Goal: Information Seeking & Learning: Learn about a topic

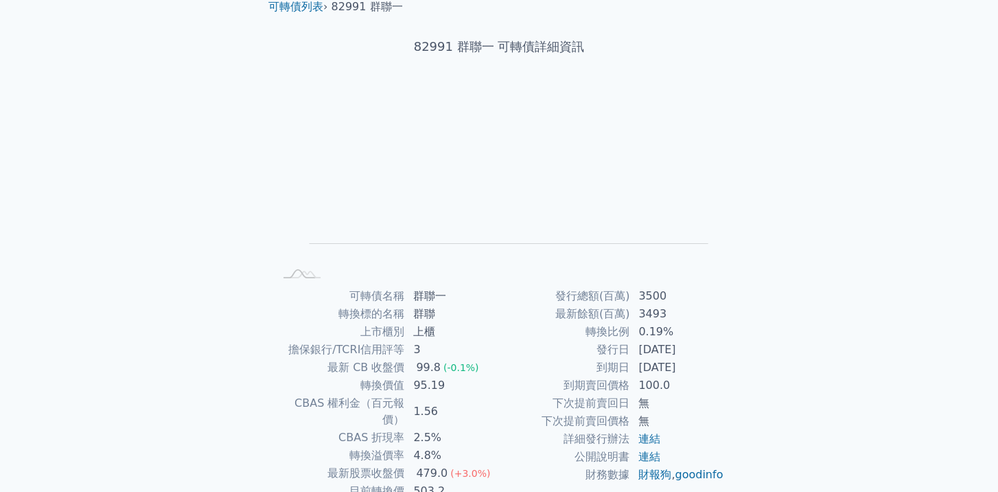
scroll to position [143, 0]
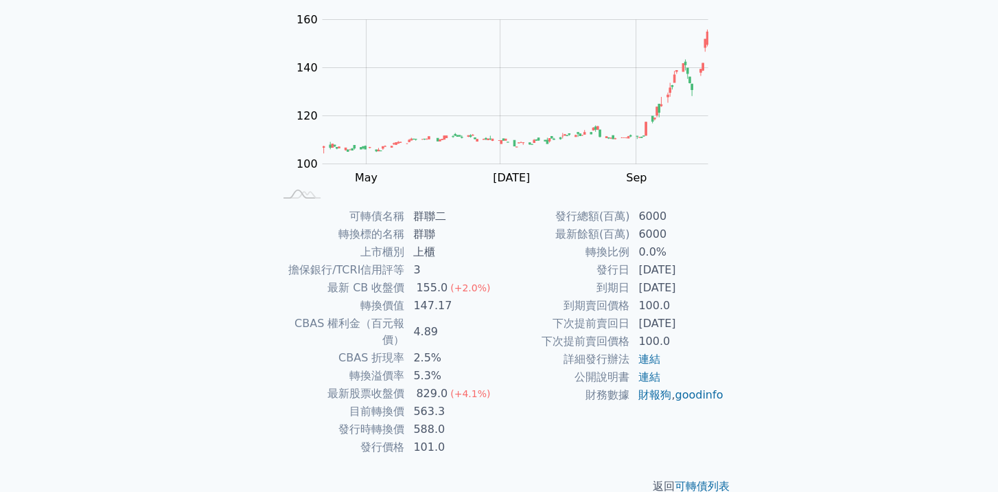
scroll to position [143, 0]
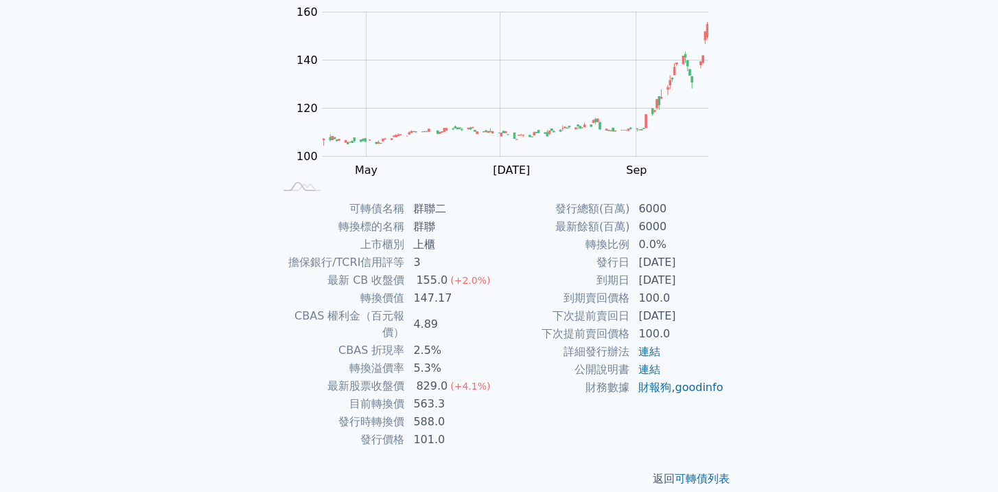
click at [784, 279] on div "可轉債列表 財務數據 可轉債列表 財務數據 登入／註冊 登入／註冊 可轉債列表 › 82992 群聯二 82992 群聯二 可轉債詳細資訊 Zoom Out …" at bounding box center [499, 183] width 998 height 652
click at [176, 290] on div "可轉債列表 財務數據 可轉債列表 財務數據 登入／註冊 登入／註冊 可轉債列表 › 82992 群聯二 82992 群聯二 可轉債詳細資訊 Zoom Out …" at bounding box center [499, 183] width 998 height 652
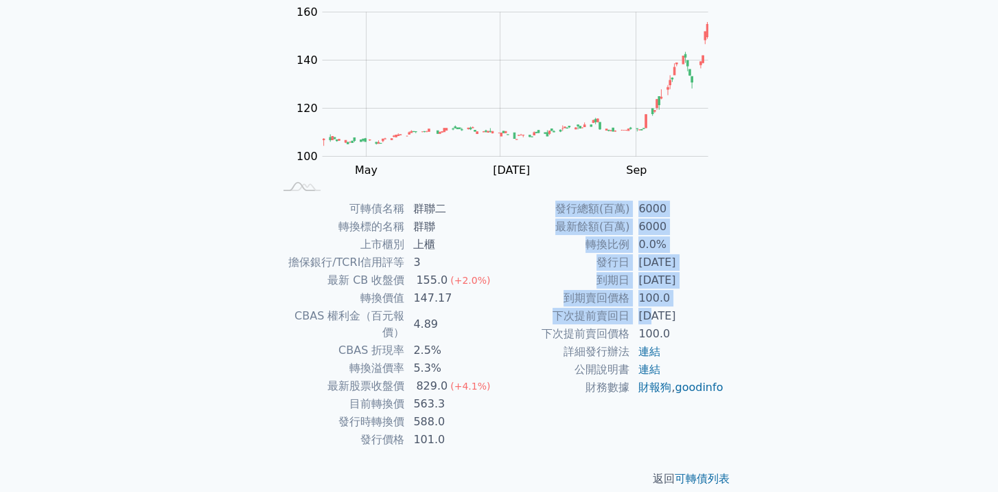
drag, startPoint x: 651, startPoint y: 312, endPoint x: 739, endPoint y: 315, distance: 88.6
click at [739, 315] on div "可轉債名稱 群聯二 轉換標的名稱 群聯 上市櫃別 上櫃 擔保銀行/TCRI信用評等 3 最新 CB 收盤價 155.0 (+2.0%) 轉換價值 147.17…" at bounding box center [498, 324] width 483 height 249
drag, startPoint x: 739, startPoint y: 315, endPoint x: 814, endPoint y: 354, distance: 84.4
click at [814, 354] on div "可轉債列表 財務數據 可轉債列表 財務數據 登入／註冊 登入／註冊 可轉債列表 › 82992 群聯二 82992 群聯二 可轉債詳細資訊 Zoom Out …" at bounding box center [499, 183] width 998 height 652
click at [800, 403] on div "可轉債列表 財務數據 可轉債列表 財務數據 登入／註冊 登入／註冊 可轉債列表 › 82992 群聯二 82992 群聯二 可轉債詳細資訊 Zoom Out …" at bounding box center [499, 183] width 998 height 652
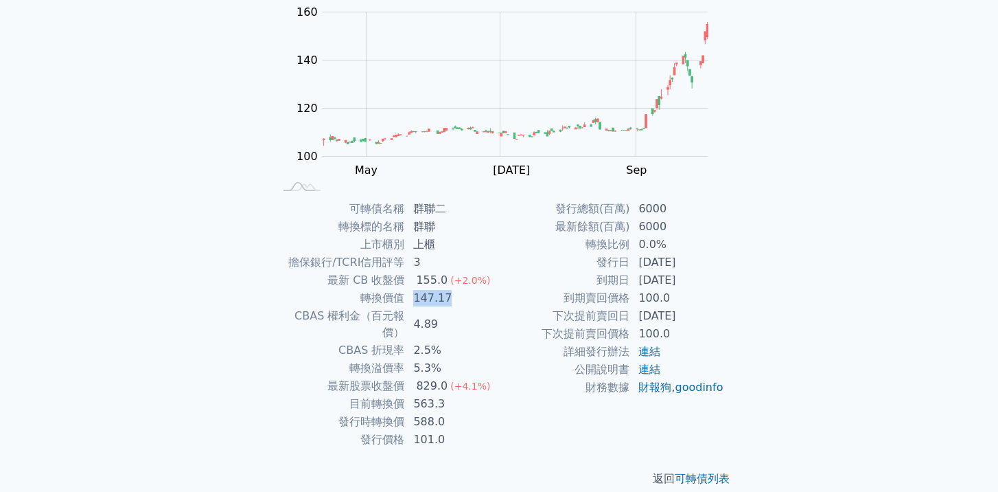
drag, startPoint x: 416, startPoint y: 298, endPoint x: 457, endPoint y: 298, distance: 41.2
click at [457, 298] on td "147.17" at bounding box center [452, 298] width 94 height 18
drag, startPoint x: 457, startPoint y: 298, endPoint x: 468, endPoint y: 334, distance: 37.3
click at [468, 341] on td "2.5%" at bounding box center [452, 350] width 94 height 18
drag, startPoint x: 406, startPoint y: 384, endPoint x: 452, endPoint y: 405, distance: 50.4
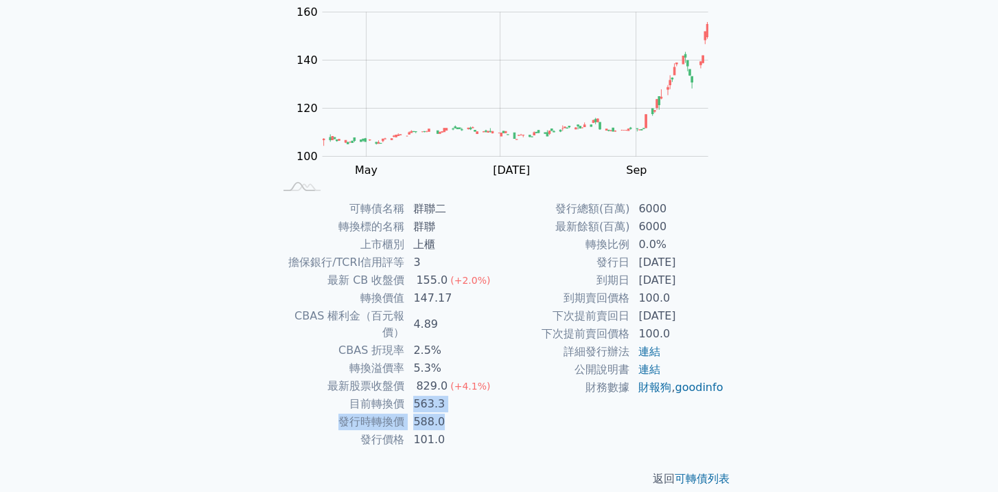
click at [452, 405] on tbody "可轉債名稱 群聯二 轉換標的名稱 群聯 上市櫃別 上櫃 擔保銀行/TCRI信用評等 3 最新 CB 收盤價 155.0 (+2.0%) 轉換價值 147.17…" at bounding box center [386, 324] width 225 height 249
drag, startPoint x: 452, startPoint y: 405, endPoint x: 510, endPoint y: 423, distance: 61.0
click at [510, 423] on div "發行總額(百萬) 6000 最新餘額(百萬) 6000 轉換比例 0.0% 發行日 2024-01-23 到期日 2029-01-23 到期賣回價格 100.…" at bounding box center [611, 324] width 225 height 249
drag, startPoint x: 409, startPoint y: 386, endPoint x: 439, endPoint y: 400, distance: 32.6
click at [439, 400] on tbody "可轉債名稱 群聯二 轉換標的名稱 群聯 上市櫃別 上櫃 擔保銀行/TCRI信用評等 3 最新 CB 收盤價 155.0 (+2.0%) 轉換價值 147.17…" at bounding box center [386, 324] width 225 height 249
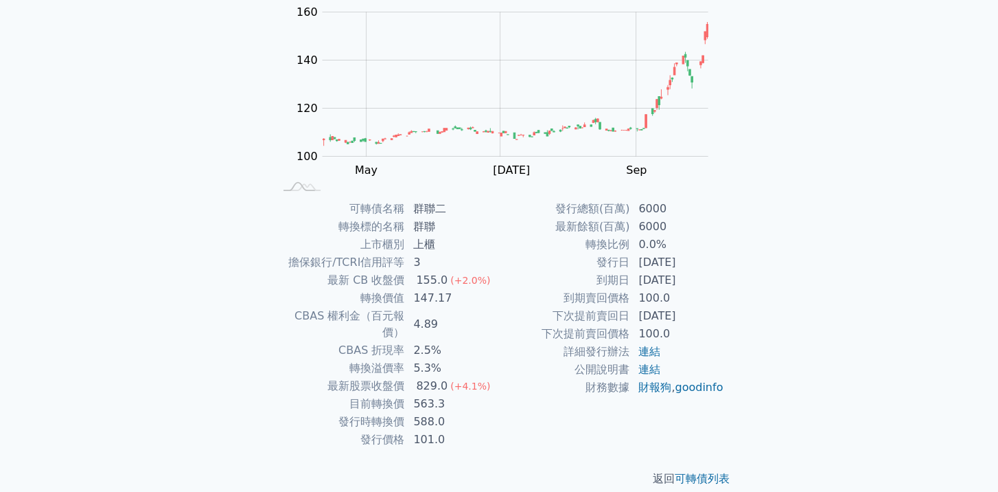
drag, startPoint x: 439, startPoint y: 400, endPoint x: 507, endPoint y: 428, distance: 73.9
click at [507, 428] on div "發行總額(百萬) 6000 最新餘額(百萬) 6000 轉換比例 0.0% 發行日 2024-01-23 到期日 2029-01-23 到期賣回價格 100.…" at bounding box center [611, 324] width 225 height 249
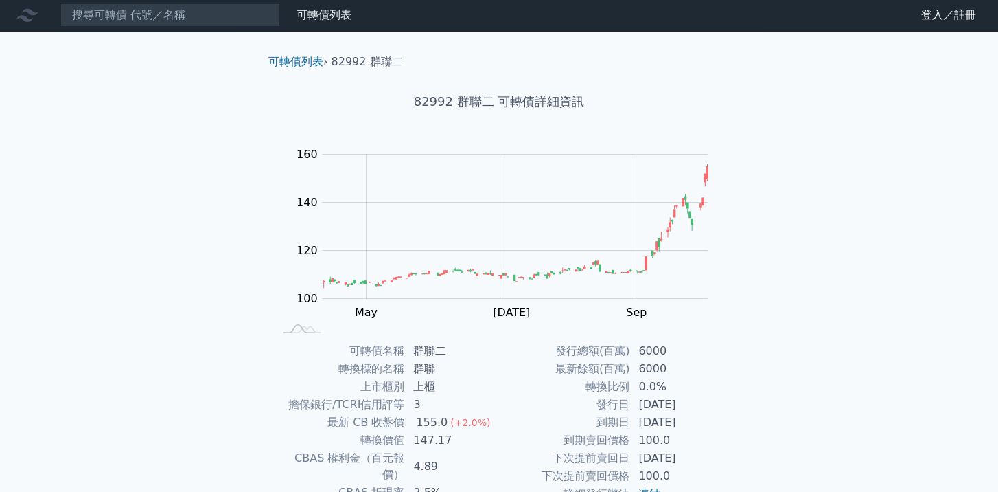
scroll to position [0, 0]
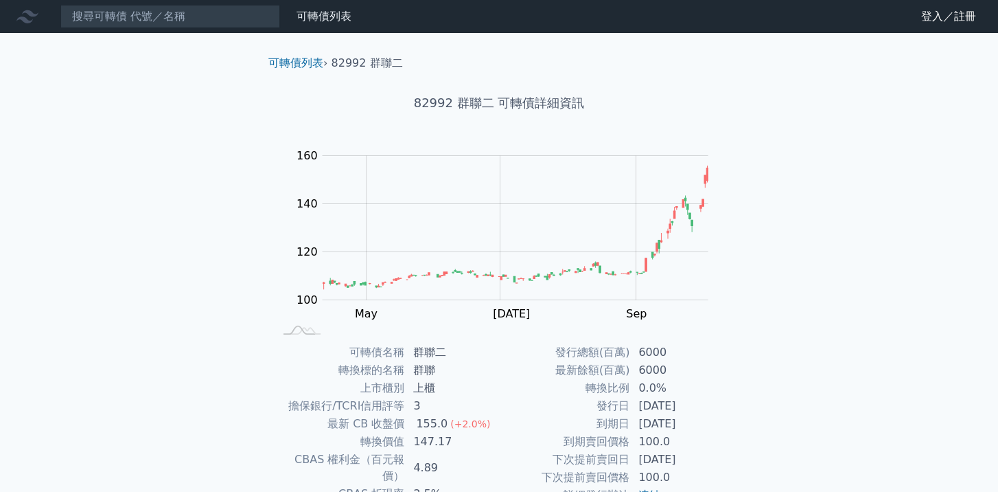
click at [896, 317] on div "可轉債列表 財務數據 可轉債列表 財務數據 登入／註冊 登入／註冊 可轉債列表 › 82992 群聯二 82992 群聯二 可轉債詳細資訊 Zoom Out …" at bounding box center [499, 326] width 998 height 652
drag, startPoint x: 123, startPoint y: 86, endPoint x: 130, endPoint y: 81, distance: 8.4
click at [123, 86] on div "可轉債列表 財務數據 可轉債列表 財務數據 登入／註冊 登入／註冊 可轉債列表 › 82992 群聯二 82992 群聯二 可轉債詳細資訊 Zoom Out …" at bounding box center [499, 326] width 998 height 652
